Goal: Task Accomplishment & Management: Manage account settings

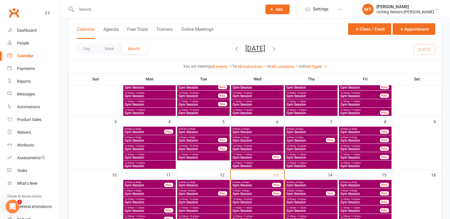
click at [125, 8] on input "text" at bounding box center [166, 9] width 183 height 8
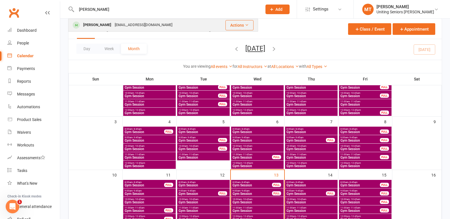
type input "sutton"
click at [120, 22] on div "[EMAIL_ADDRESS][DOMAIN_NAME]" at bounding box center [143, 25] width 61 height 8
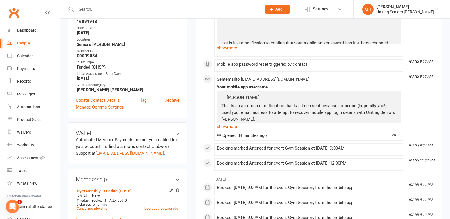
scroll to position [57, 0]
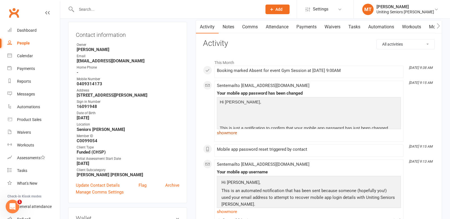
click at [232, 133] on link "show more" at bounding box center [309, 133] width 184 height 8
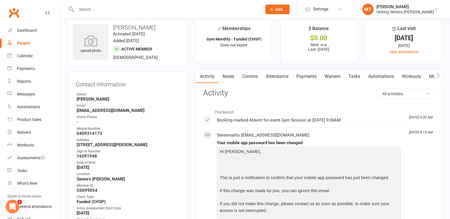
scroll to position [0, 0]
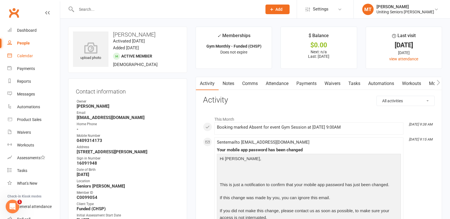
click at [28, 55] on div "Calendar" at bounding box center [25, 56] width 16 height 5
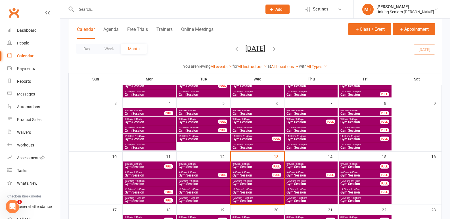
scroll to position [85, 0]
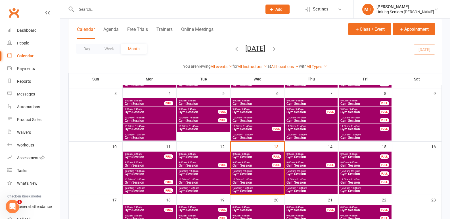
click at [302, 164] on span "Gym Session" at bounding box center [306, 165] width 40 height 3
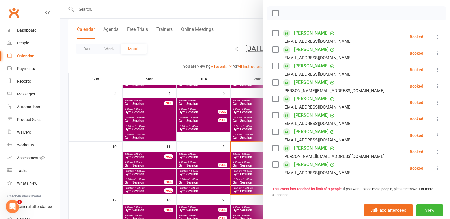
scroll to position [114, 0]
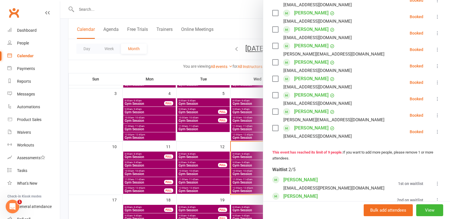
click at [223, 138] on div at bounding box center [255, 109] width 390 height 219
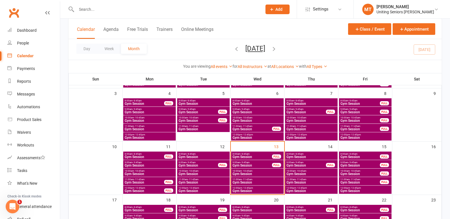
click at [296, 154] on span "- 8:45am" at bounding box center [298, 154] width 9 height 3
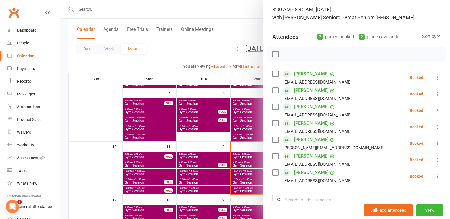
scroll to position [85, 0]
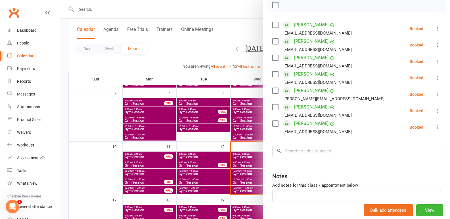
click at [187, 165] on div at bounding box center [255, 109] width 390 height 219
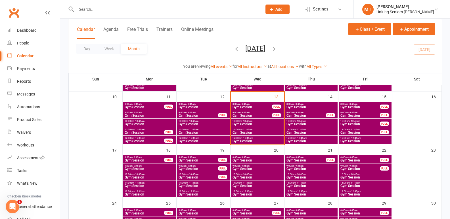
scroll to position [142, 0]
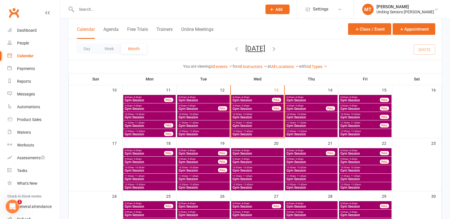
click at [303, 117] on span "Gym Session" at bounding box center [311, 117] width 50 height 3
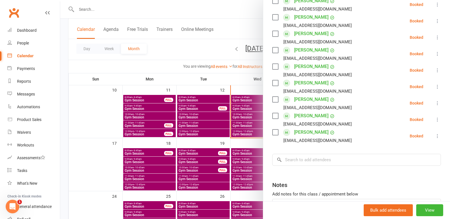
scroll to position [114, 0]
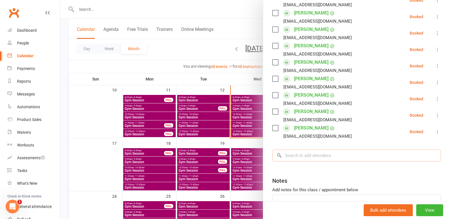
click at [301, 159] on input "search" at bounding box center [356, 156] width 169 height 12
type input "rodney"
click at [316, 168] on span "[EMAIL_ADDRESS][DOMAIN_NAME]" at bounding box center [345, 167] width 58 height 4
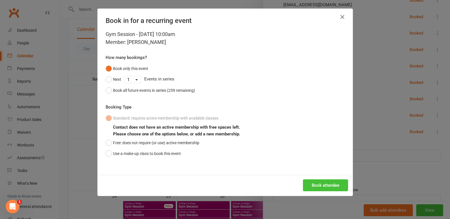
click at [324, 184] on button "Book attendee" at bounding box center [325, 186] width 45 height 12
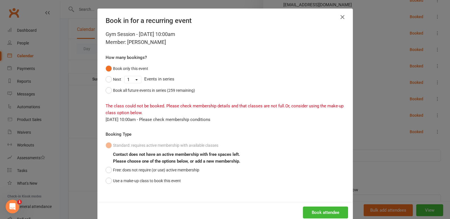
click at [339, 19] on icon "button" at bounding box center [342, 17] width 7 height 7
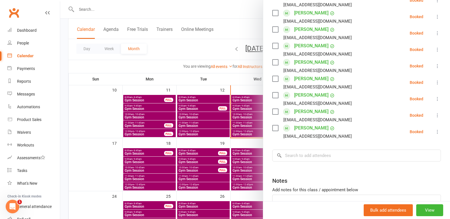
click at [204, 115] on div at bounding box center [255, 109] width 390 height 219
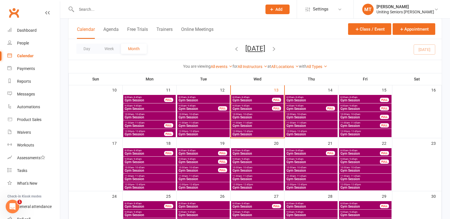
click at [315, 100] on span "Gym Session" at bounding box center [311, 100] width 50 height 3
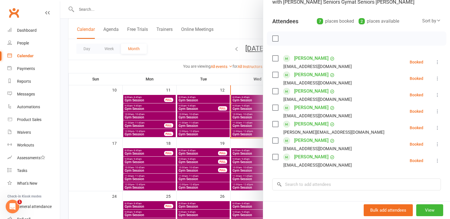
scroll to position [57, 0]
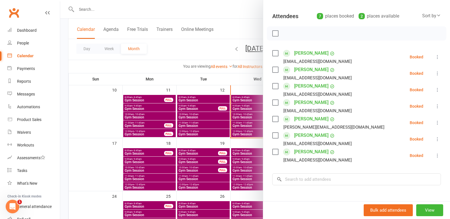
click at [196, 163] on div at bounding box center [255, 109] width 390 height 219
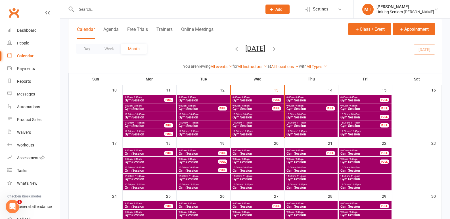
click at [306, 109] on span "Gym Session" at bounding box center [306, 108] width 40 height 3
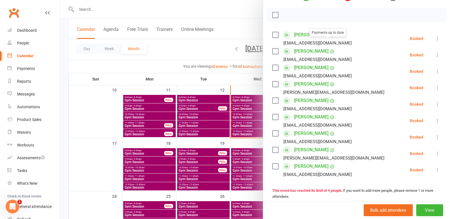
scroll to position [85, 0]
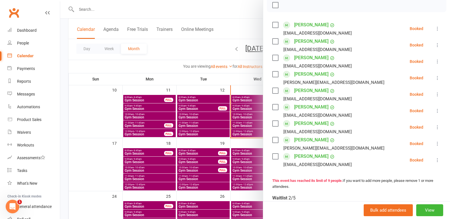
click at [435, 163] on icon at bounding box center [438, 161] width 6 height 6
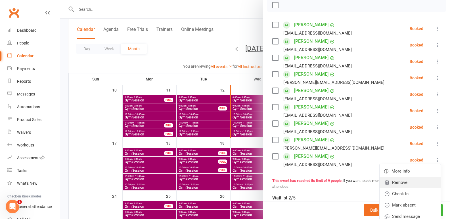
click at [397, 188] on link "Remove" at bounding box center [410, 182] width 61 height 11
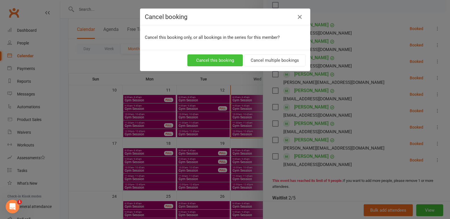
click at [217, 56] on button "Cancel this booking" at bounding box center [214, 61] width 55 height 12
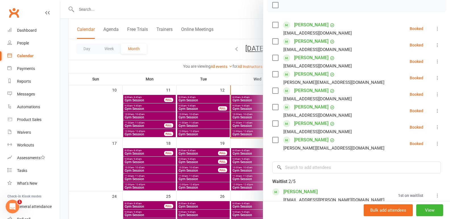
click at [236, 168] on div at bounding box center [255, 109] width 390 height 219
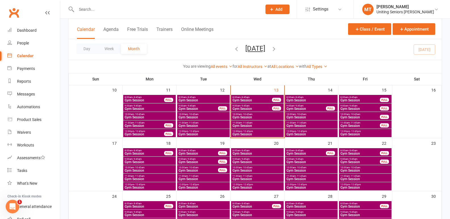
click at [305, 116] on span "Gym Session" at bounding box center [311, 117] width 50 height 3
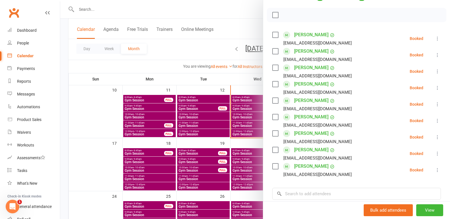
scroll to position [142, 0]
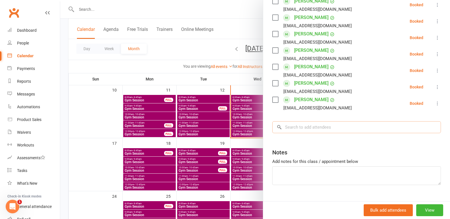
click at [305, 125] on input "search" at bounding box center [356, 127] width 169 height 12
type input "rodney"
click at [299, 140] on div "[PERSON_NAME]" at bounding box center [299, 139] width 33 height 8
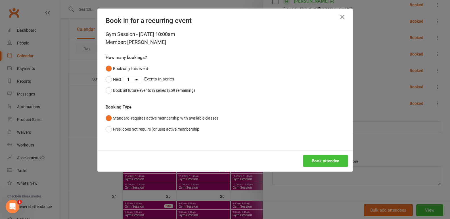
click at [328, 160] on button "Book attendee" at bounding box center [325, 161] width 45 height 12
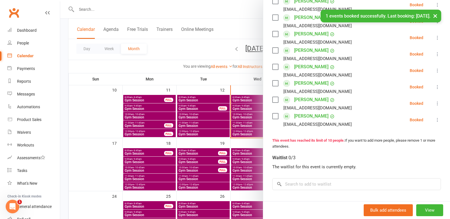
click at [212, 160] on div at bounding box center [255, 109] width 390 height 219
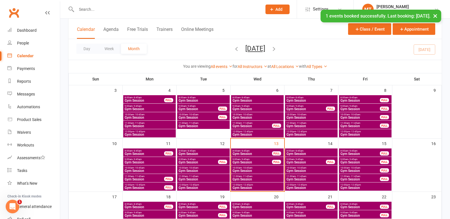
scroll to position [85, 0]
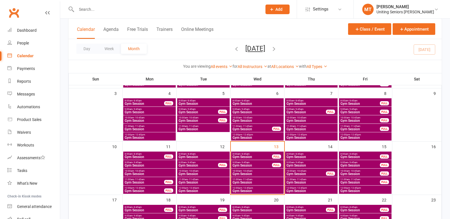
click at [257, 167] on span "Gym Session" at bounding box center [252, 165] width 40 height 3
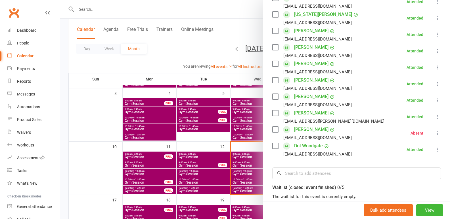
scroll to position [114, 0]
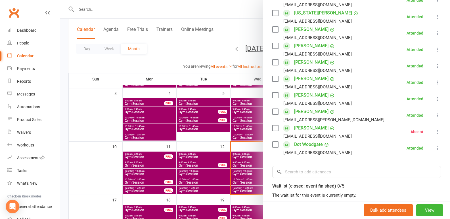
click at [210, 168] on div at bounding box center [255, 109] width 390 height 219
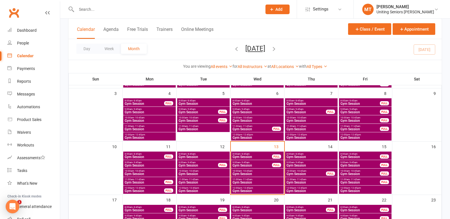
scroll to position [0, 0]
click at [255, 171] on span "10:00am - 10:45am" at bounding box center [257, 171] width 50 height 3
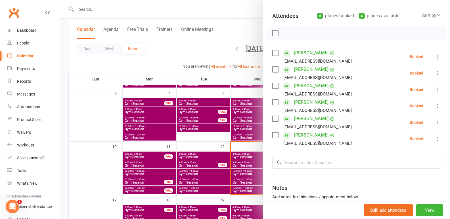
scroll to position [57, 0]
click at [275, 121] on label at bounding box center [275, 119] width 6 height 6
click at [286, 31] on icon "button" at bounding box center [288, 33] width 6 height 6
click at [273, 36] on label at bounding box center [275, 34] width 6 height 6
drag, startPoint x: 215, startPoint y: 181, endPoint x: 257, endPoint y: 169, distance: 43.9
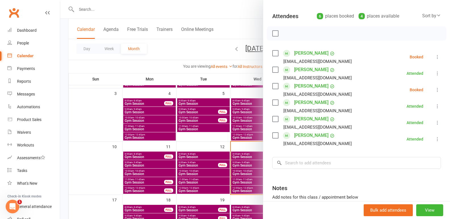
click at [215, 180] on div at bounding box center [255, 109] width 390 height 219
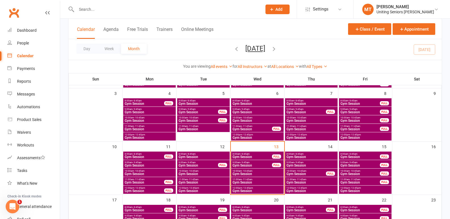
click at [292, 164] on span "Gym Session" at bounding box center [311, 165] width 50 height 3
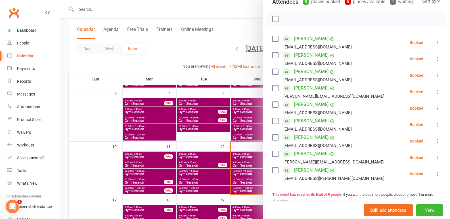
scroll to position [85, 0]
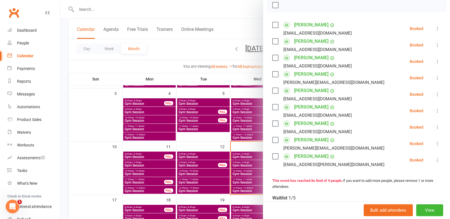
click at [435, 32] on icon at bounding box center [438, 29] width 6 height 6
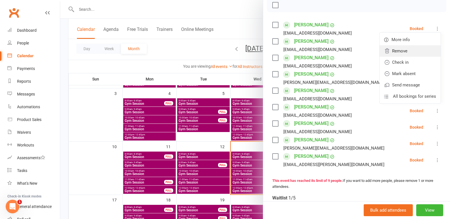
click at [399, 55] on link "Remove" at bounding box center [410, 50] width 61 height 11
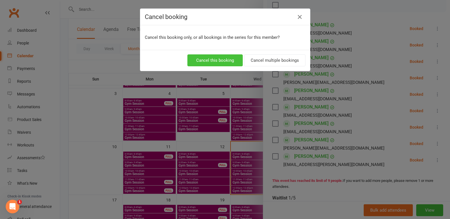
click at [222, 61] on button "Cancel this booking" at bounding box center [214, 61] width 55 height 12
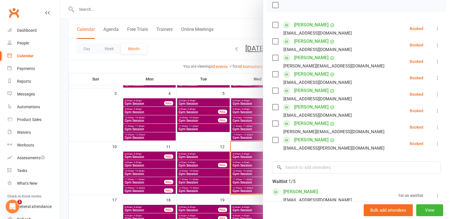
click at [225, 122] on div at bounding box center [255, 109] width 390 height 219
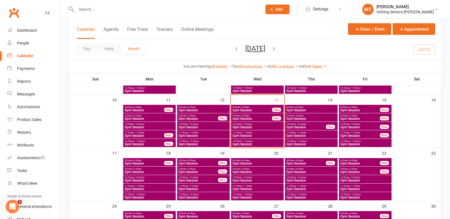
scroll to position [142, 0]
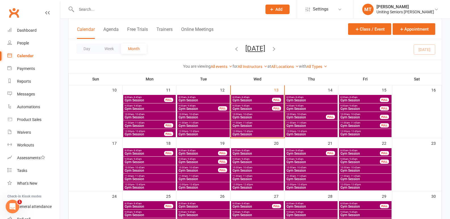
click at [299, 158] on span "- 9:45am" at bounding box center [298, 159] width 9 height 3
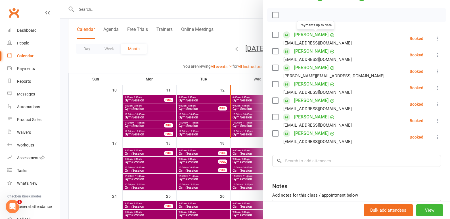
scroll to position [85, 0]
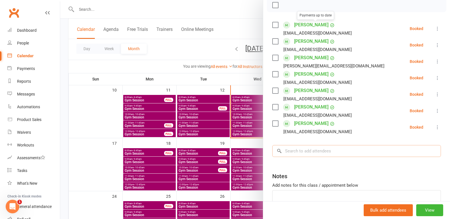
click at [306, 155] on input "search" at bounding box center [356, 151] width 169 height 12
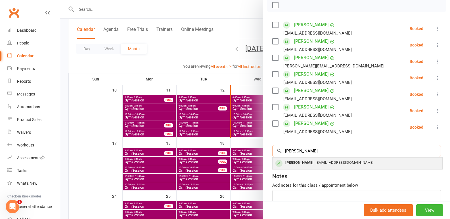
type input "[PERSON_NAME]"
click at [287, 162] on div "[PERSON_NAME]" at bounding box center [299, 163] width 33 height 8
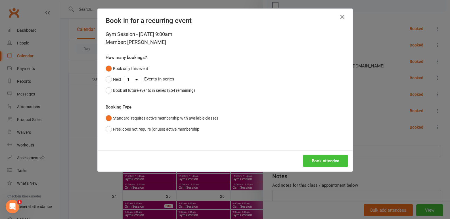
click at [315, 157] on button "Book attendee" at bounding box center [325, 161] width 45 height 12
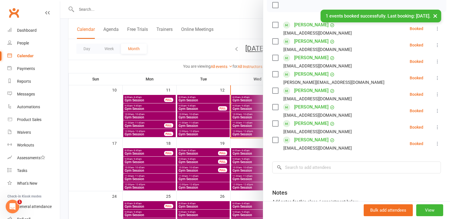
click at [236, 132] on div at bounding box center [255, 109] width 390 height 219
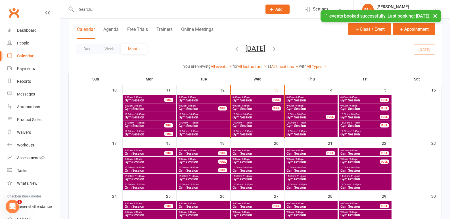
click at [299, 107] on span "- 9:45am" at bounding box center [298, 106] width 9 height 3
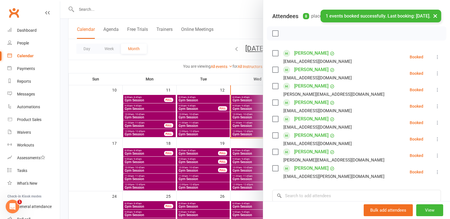
scroll to position [170, 0]
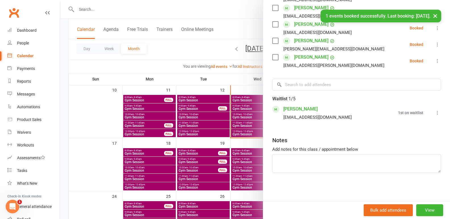
click at [206, 126] on div at bounding box center [255, 109] width 390 height 219
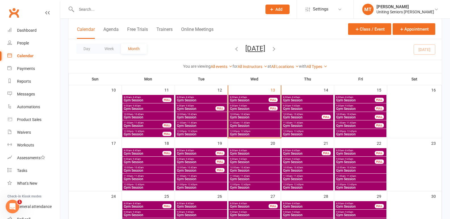
click at [309, 162] on span "Gym Session" at bounding box center [307, 162] width 49 height 3
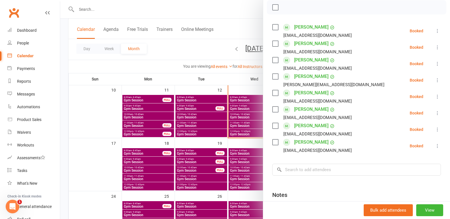
scroll to position [85, 0]
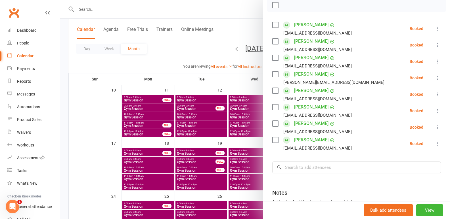
click at [435, 47] on icon at bounding box center [438, 45] width 6 height 6
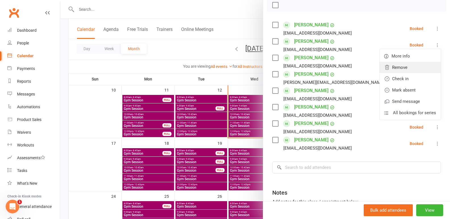
click at [407, 66] on link "Remove" at bounding box center [410, 67] width 61 height 11
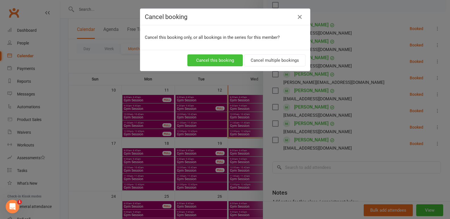
click at [224, 57] on button "Cancel this booking" at bounding box center [214, 61] width 55 height 12
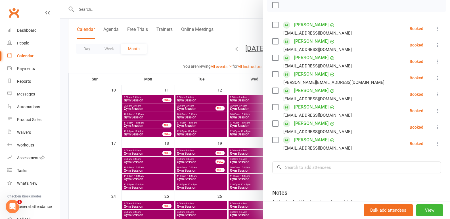
click at [240, 156] on div at bounding box center [255, 109] width 390 height 219
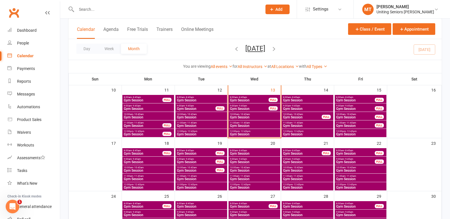
click at [251, 164] on div "9:00am - 9:45am Gym Session" at bounding box center [255, 161] width 52 height 8
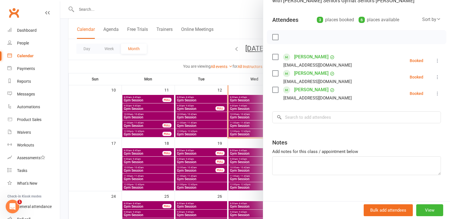
scroll to position [55, 0]
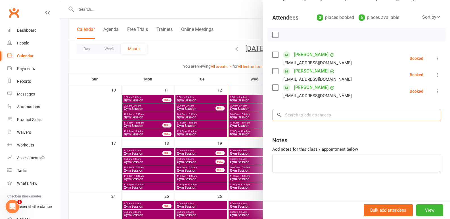
click at [307, 117] on input "search" at bounding box center [356, 115] width 169 height 12
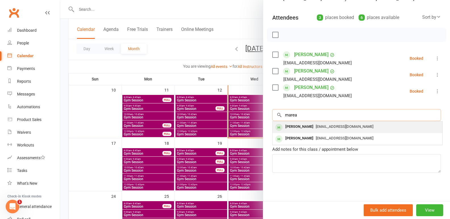
type input "marea"
click at [303, 131] on div "[PERSON_NAME]" at bounding box center [299, 127] width 33 height 8
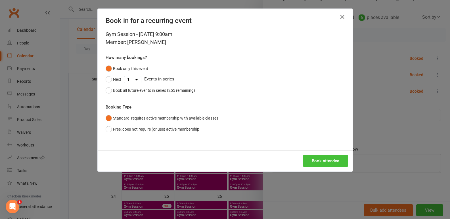
click at [322, 159] on button "Book attendee" at bounding box center [325, 161] width 45 height 12
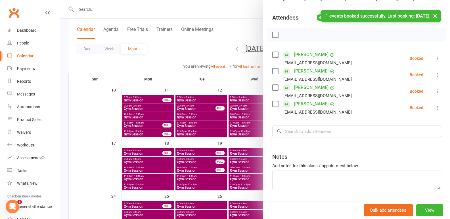
click at [208, 170] on div at bounding box center [255, 109] width 390 height 219
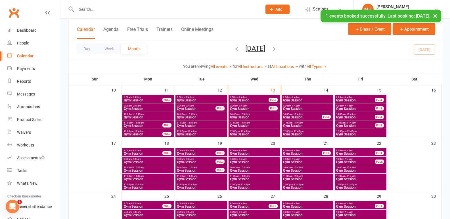
click at [266, 114] on span "10:00am - 10:45am" at bounding box center [254, 114] width 49 height 3
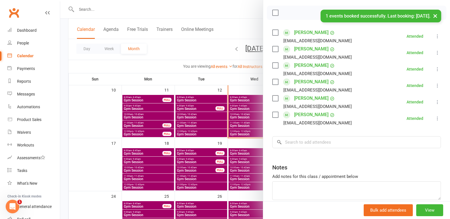
scroll to position [85, 0]
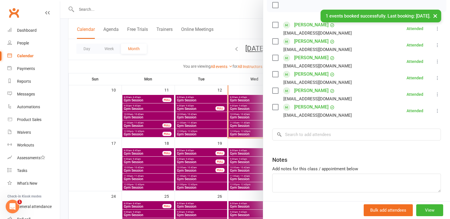
click at [216, 124] on div at bounding box center [255, 109] width 390 height 219
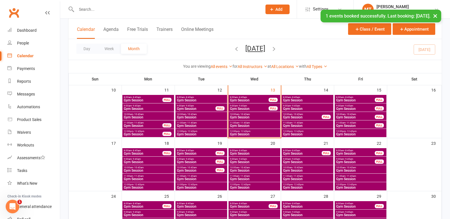
click at [313, 114] on span "10:00am - 10:45am" at bounding box center [302, 114] width 39 height 3
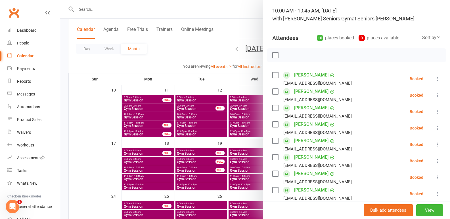
scroll to position [142, 0]
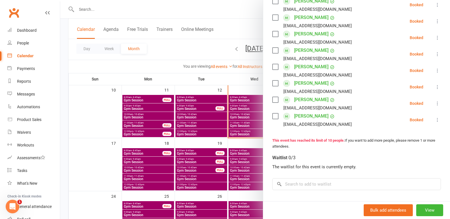
click at [175, 146] on div at bounding box center [255, 109] width 390 height 219
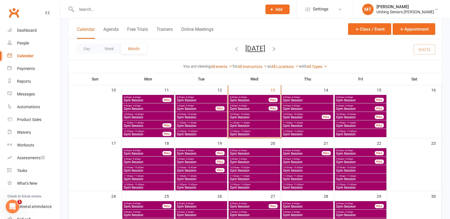
click at [318, 107] on span "Gym Session" at bounding box center [307, 108] width 49 height 3
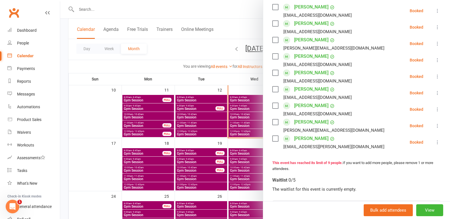
scroll to position [0, 0]
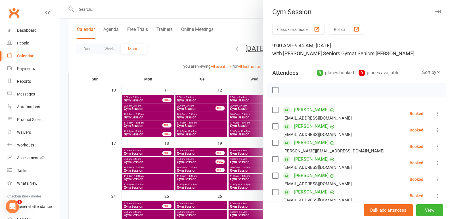
click at [204, 151] on div at bounding box center [255, 109] width 390 height 219
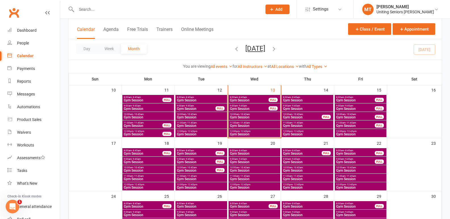
click at [266, 123] on span "11:00am - 11:45am" at bounding box center [254, 123] width 49 height 3
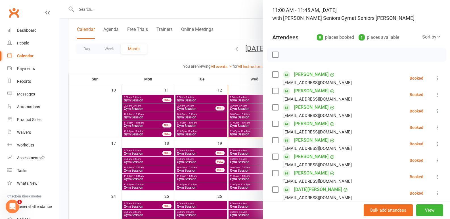
scroll to position [28, 0]
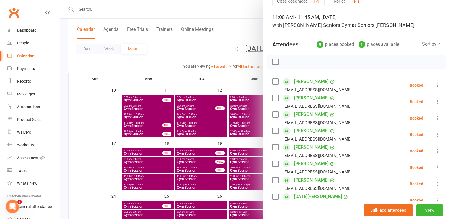
click at [234, 139] on div at bounding box center [255, 109] width 390 height 219
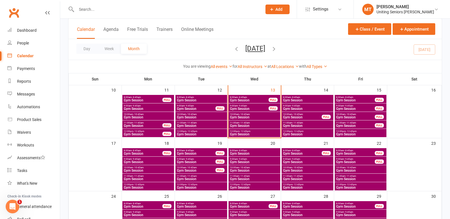
click at [243, 135] on span "Gym Session" at bounding box center [254, 134] width 49 height 3
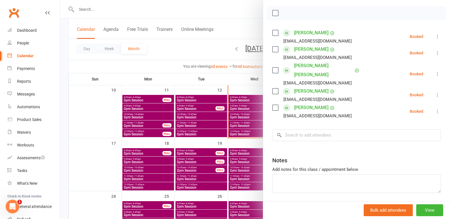
scroll to position [88, 0]
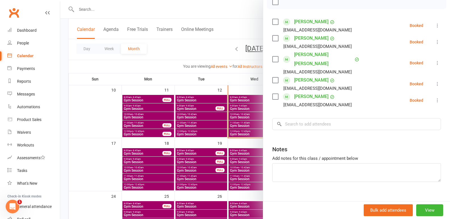
click at [204, 126] on div at bounding box center [255, 109] width 390 height 219
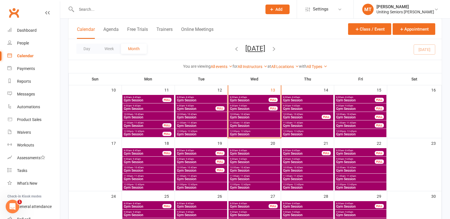
click at [244, 114] on span "- 10:45am" at bounding box center [244, 114] width 11 height 3
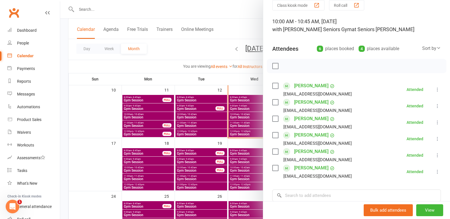
scroll to position [57, 0]
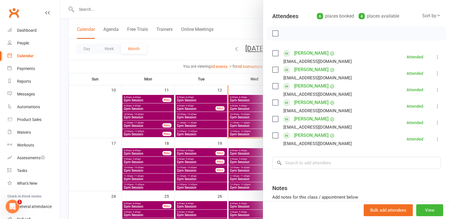
click at [210, 135] on div at bounding box center [255, 109] width 390 height 219
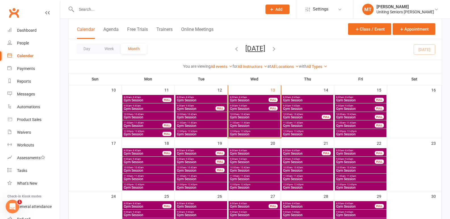
click at [257, 100] on span "Gym Session" at bounding box center [249, 100] width 39 height 3
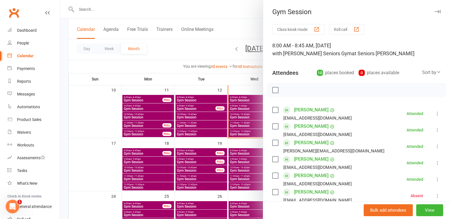
click at [237, 111] on div at bounding box center [255, 109] width 390 height 219
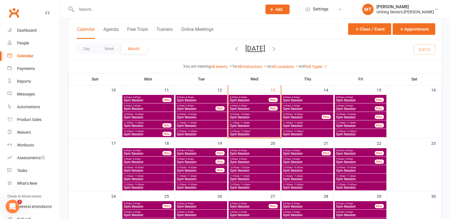
click at [243, 109] on span "Gym Session" at bounding box center [249, 108] width 39 height 3
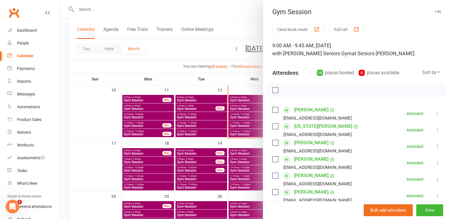
click at [235, 119] on div at bounding box center [255, 109] width 390 height 219
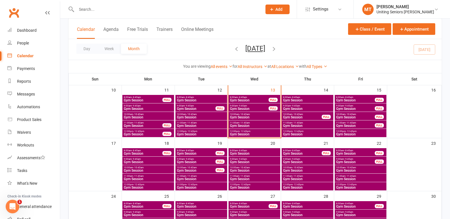
click at [242, 117] on span "Gym Session" at bounding box center [254, 117] width 49 height 3
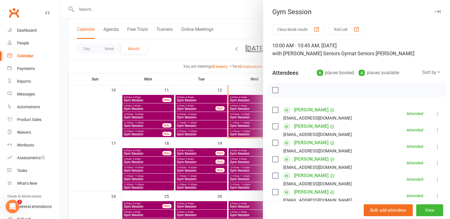
click at [239, 128] on div at bounding box center [255, 109] width 390 height 219
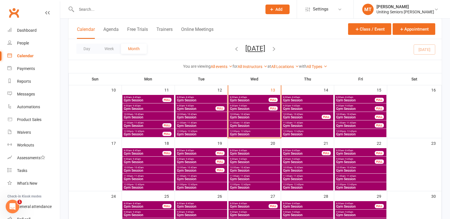
click at [237, 126] on span "Gym Session" at bounding box center [254, 125] width 49 height 3
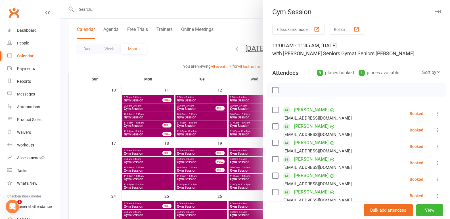
click at [242, 131] on div at bounding box center [255, 109] width 390 height 219
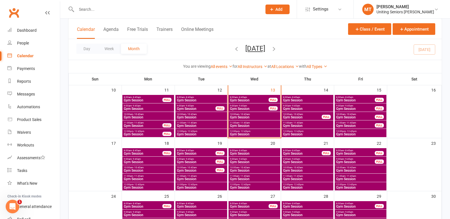
click at [242, 134] on span "Gym Session" at bounding box center [254, 134] width 49 height 3
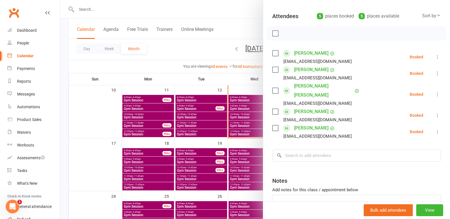
click at [234, 135] on div at bounding box center [255, 109] width 390 height 219
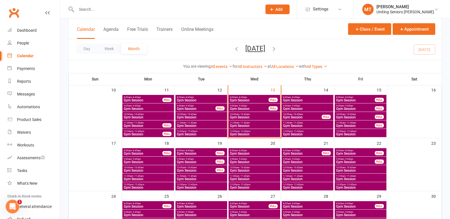
click at [220, 96] on span "8:00am - 8:45am" at bounding box center [201, 97] width 49 height 3
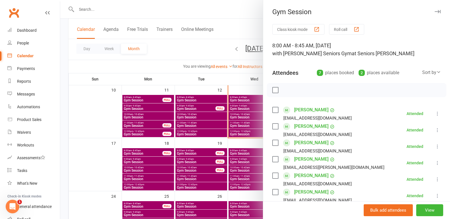
click at [209, 108] on div at bounding box center [255, 109] width 390 height 219
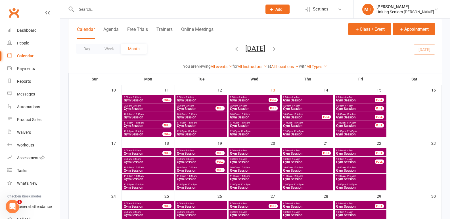
click at [209, 108] on span "Gym Session" at bounding box center [196, 108] width 39 height 3
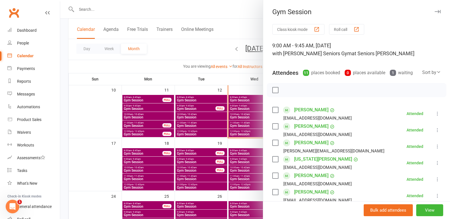
click at [208, 113] on div at bounding box center [255, 109] width 390 height 219
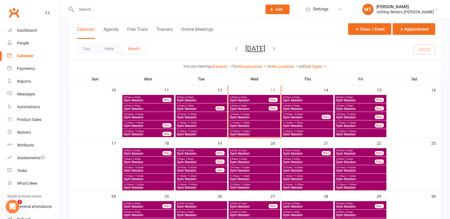
click at [209, 119] on span "Gym Session" at bounding box center [201, 117] width 49 height 3
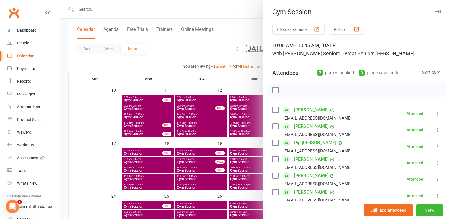
click at [207, 123] on div at bounding box center [255, 109] width 390 height 219
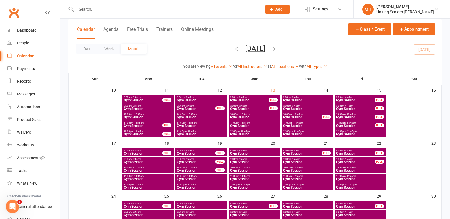
click at [208, 124] on span "11:00am - 11:45am" at bounding box center [201, 123] width 49 height 3
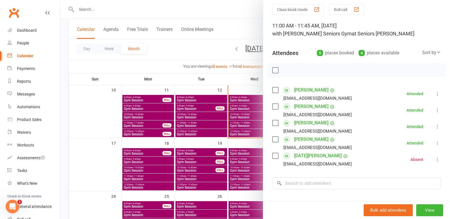
scroll to position [28, 0]
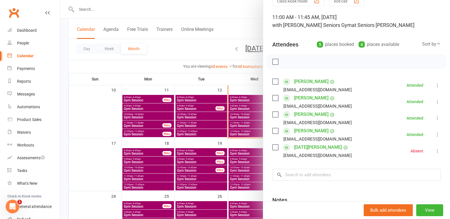
click at [228, 122] on div at bounding box center [255, 109] width 390 height 219
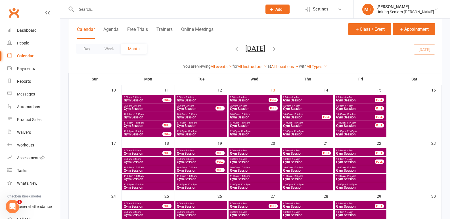
click at [223, 130] on span "12:00pm - 12:45pm" at bounding box center [201, 131] width 49 height 3
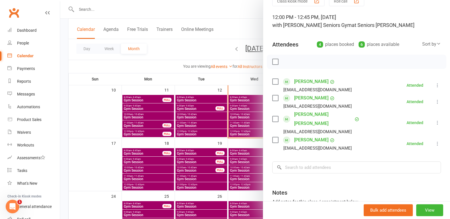
click at [225, 135] on div at bounding box center [255, 109] width 390 height 219
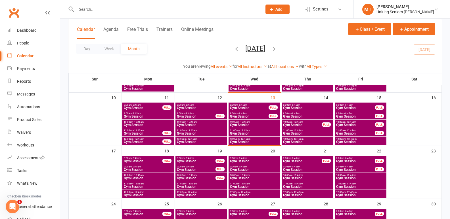
scroll to position [142, 0]
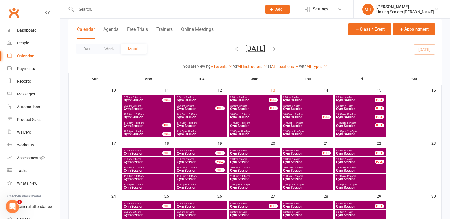
click at [315, 125] on span "Gym Session" at bounding box center [307, 125] width 49 height 3
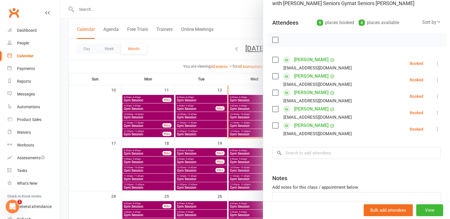
scroll to position [57, 0]
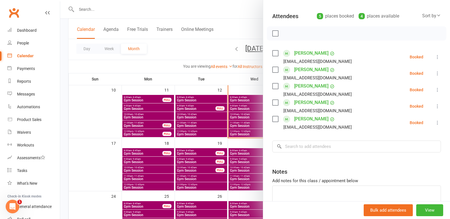
click at [225, 131] on div at bounding box center [255, 109] width 390 height 219
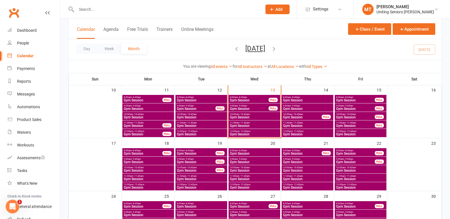
click at [300, 131] on span "- 12:45pm" at bounding box center [298, 131] width 11 height 3
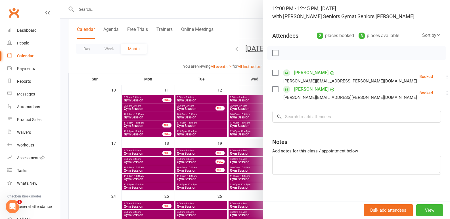
scroll to position [39, 0]
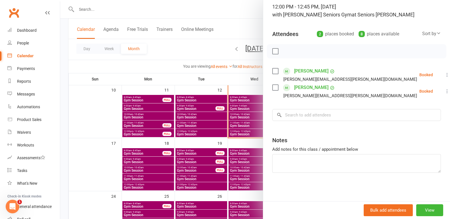
click at [218, 130] on div at bounding box center [255, 109] width 390 height 219
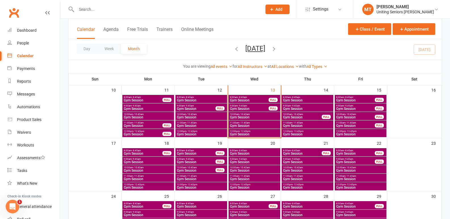
click at [245, 125] on span "Gym Session" at bounding box center [254, 125] width 49 height 3
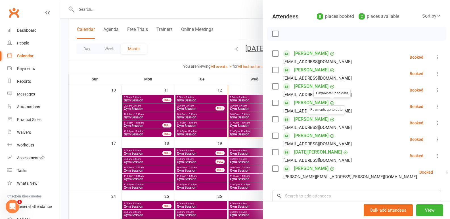
scroll to position [114, 0]
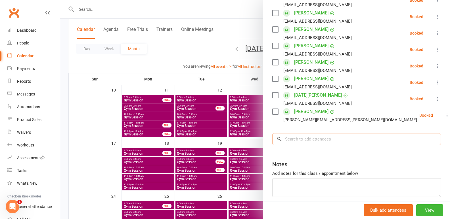
click at [306, 138] on input "search" at bounding box center [356, 139] width 169 height 12
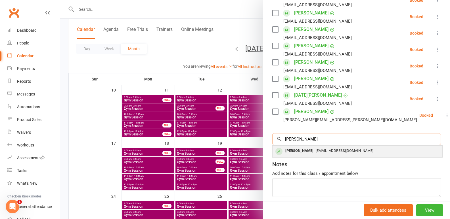
type input "[PERSON_NAME]"
click at [309, 150] on div "[PERSON_NAME]" at bounding box center [299, 151] width 33 height 8
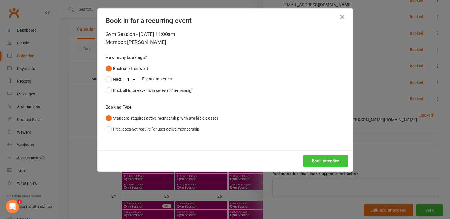
click at [316, 160] on button "Book attendee" at bounding box center [325, 161] width 45 height 12
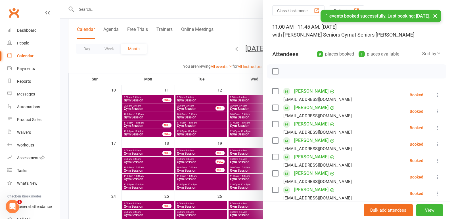
scroll to position [16, 0]
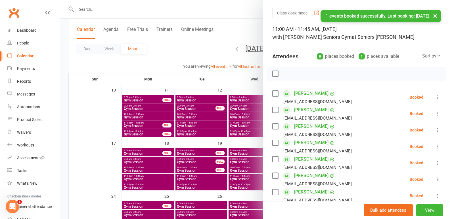
click at [435, 97] on icon at bounding box center [438, 98] width 6 height 6
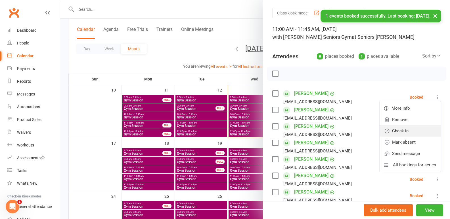
click at [394, 131] on link "Check in" at bounding box center [410, 130] width 61 height 11
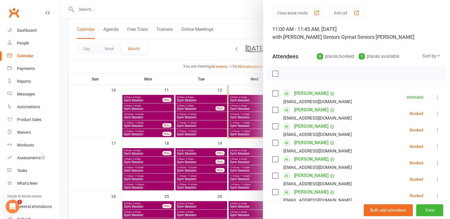
click at [259, 122] on div at bounding box center [255, 109] width 390 height 219
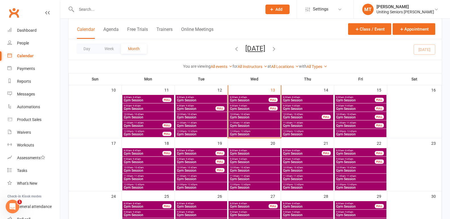
click at [265, 115] on span "10:00am - 10:45am" at bounding box center [254, 114] width 49 height 3
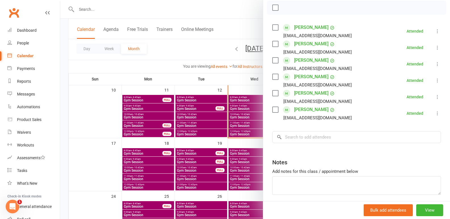
scroll to position [85, 0]
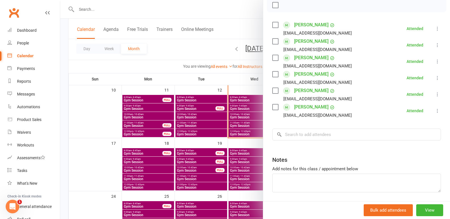
click at [227, 163] on div at bounding box center [255, 109] width 390 height 219
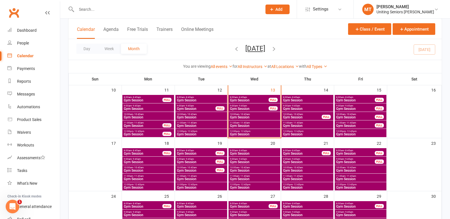
click at [242, 125] on span "Gym Session" at bounding box center [254, 125] width 49 height 3
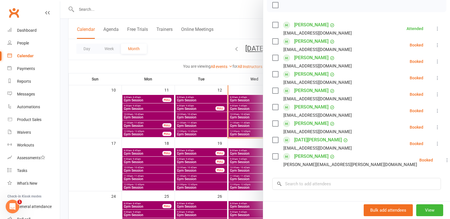
click at [250, 146] on div at bounding box center [255, 109] width 390 height 219
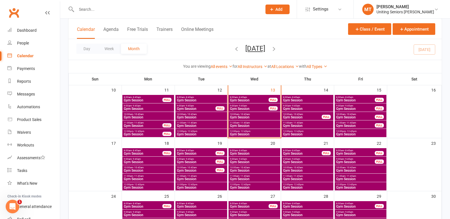
click at [262, 136] on span "Gym Session" at bounding box center [254, 134] width 49 height 3
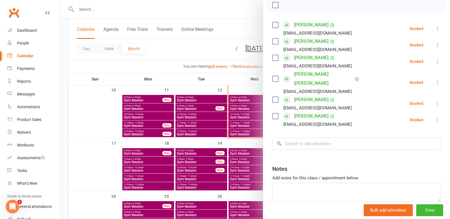
click at [233, 165] on div at bounding box center [255, 109] width 390 height 219
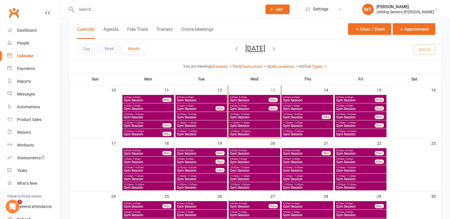
click at [247, 125] on span "Gym Session" at bounding box center [254, 125] width 49 height 3
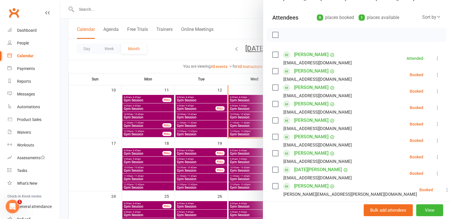
scroll to position [57, 0]
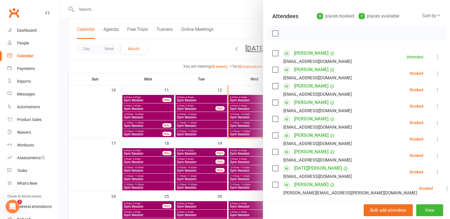
click at [268, 69] on div "Class kiosk mode Roll call 11:00 AM - 11:45 AM, [DATE] with [PERSON_NAME] Senio…" at bounding box center [356, 133] width 187 height 332
click at [272, 71] on label at bounding box center [275, 70] width 6 height 6
click at [286, 36] on icon "button" at bounding box center [288, 33] width 5 height 5
click at [274, 34] on label at bounding box center [275, 34] width 6 height 6
click at [233, 101] on div at bounding box center [255, 109] width 390 height 219
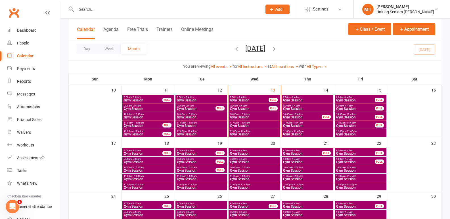
click at [250, 125] on span "Gym Session" at bounding box center [254, 125] width 49 height 3
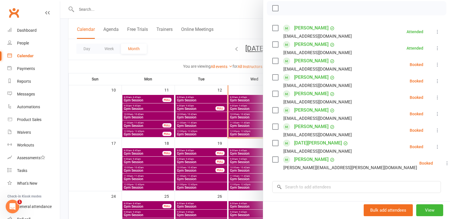
scroll to position [85, 0]
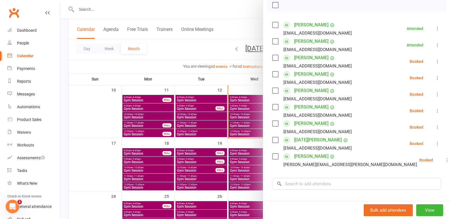
click at [233, 130] on div at bounding box center [255, 109] width 390 height 219
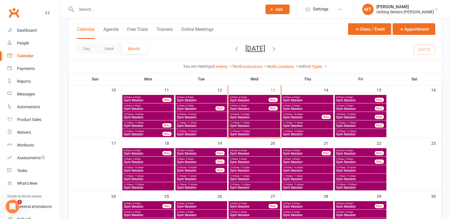
click at [248, 134] on span "Gym Session" at bounding box center [254, 134] width 49 height 3
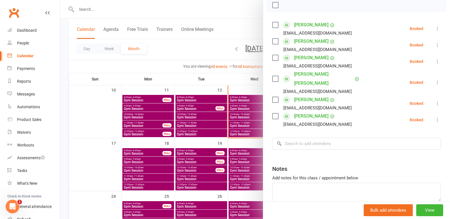
click at [190, 154] on div at bounding box center [255, 109] width 390 height 219
